Goal: Information Seeking & Learning: Learn about a topic

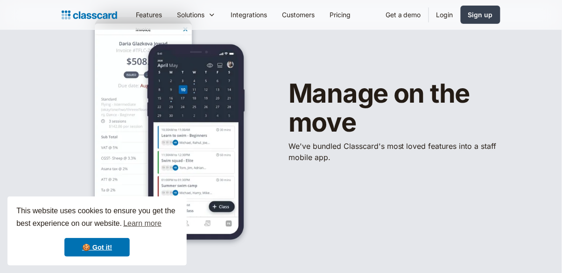
scroll to position [64, 0]
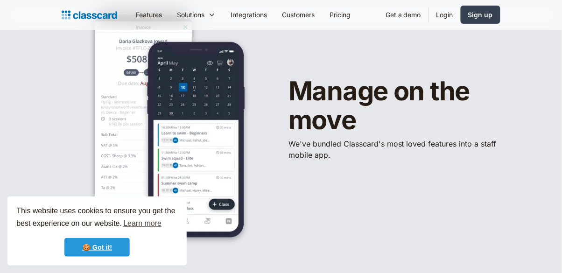
click at [84, 241] on link "🍪 Got it!" at bounding box center [96, 247] width 65 height 19
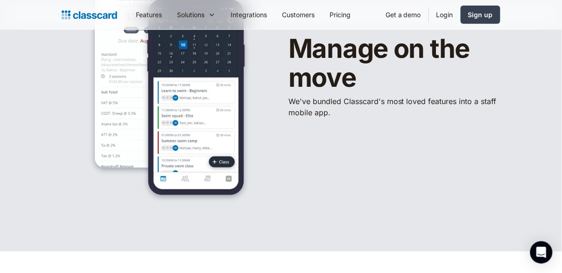
scroll to position [0, 0]
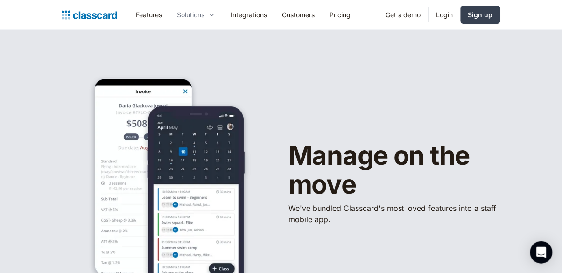
click at [195, 17] on div "Solutions" at bounding box center [191, 15] width 28 height 10
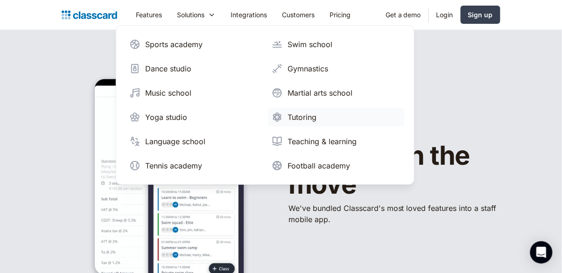
click at [282, 116] on img at bounding box center [277, 117] width 11 height 11
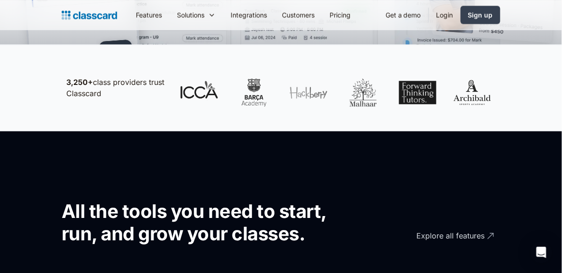
scroll to position [427, 0]
